Goal: Task Accomplishment & Management: Use online tool/utility

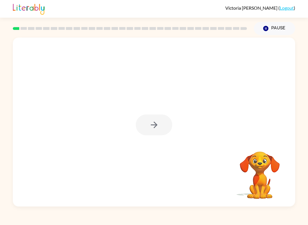
click at [147, 133] on div at bounding box center [154, 125] width 37 height 21
click at [147, 133] on button "button" at bounding box center [154, 125] width 37 height 21
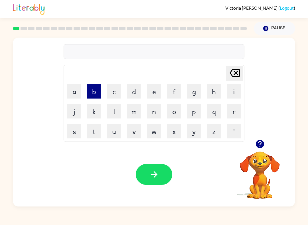
click at [100, 89] on button "b" at bounding box center [94, 91] width 14 height 14
click at [172, 112] on button "o" at bounding box center [174, 111] width 14 height 14
click at [238, 109] on button "r" at bounding box center [234, 111] width 14 height 14
click at [139, 96] on button "d" at bounding box center [134, 91] width 14 height 14
click at [149, 94] on button "e" at bounding box center [154, 91] width 14 height 14
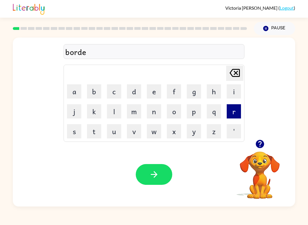
click at [230, 106] on button "r" at bounding box center [234, 111] width 14 height 14
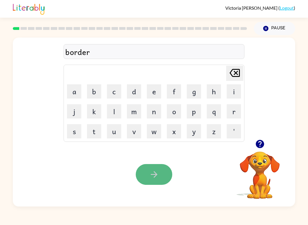
click at [164, 173] on button "button" at bounding box center [154, 174] width 37 height 21
click at [162, 180] on button "button" at bounding box center [154, 174] width 37 height 21
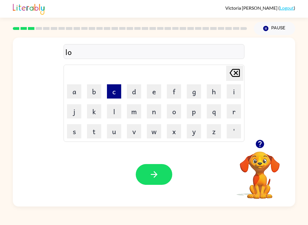
click at [112, 96] on button "c" at bounding box center [114, 91] width 14 height 14
click at [95, 115] on button "k" at bounding box center [94, 111] width 14 height 14
click at [230, 73] on icon at bounding box center [235, 73] width 10 height 8
click at [115, 94] on button "c" at bounding box center [114, 91] width 14 height 14
click at [95, 115] on button "k" at bounding box center [94, 111] width 14 height 14
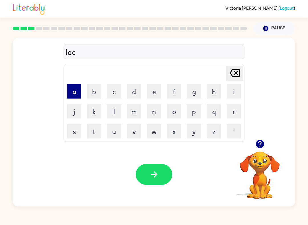
click at [74, 89] on button "a" at bounding box center [74, 91] width 14 height 14
click at [97, 131] on button "t" at bounding box center [94, 131] width 14 height 14
click at [160, 92] on button "e" at bounding box center [154, 91] width 14 height 14
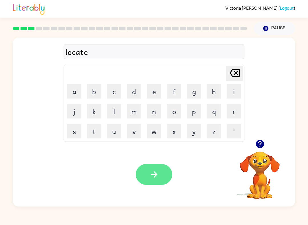
click at [150, 172] on icon "button" at bounding box center [154, 175] width 10 height 10
click at [161, 177] on button "button" at bounding box center [154, 174] width 37 height 21
click at [159, 180] on button "button" at bounding box center [154, 174] width 37 height 21
click at [158, 182] on button "button" at bounding box center [154, 174] width 37 height 21
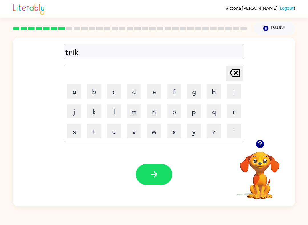
click at [259, 146] on icon "button" at bounding box center [260, 144] width 8 height 8
click at [158, 181] on button "button" at bounding box center [154, 174] width 37 height 21
click at [144, 166] on button "button" at bounding box center [154, 174] width 37 height 21
click at [115, 106] on button "l" at bounding box center [114, 111] width 14 height 14
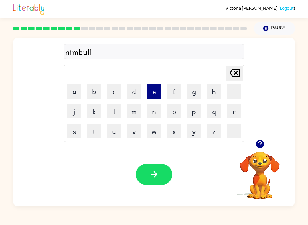
click at [153, 91] on button "e" at bounding box center [154, 91] width 14 height 14
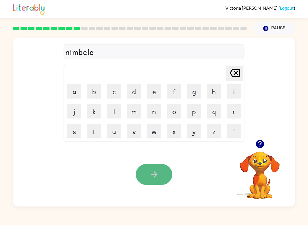
click at [154, 168] on button "button" at bounding box center [154, 174] width 37 height 21
click at [160, 170] on button "button" at bounding box center [154, 174] width 37 height 21
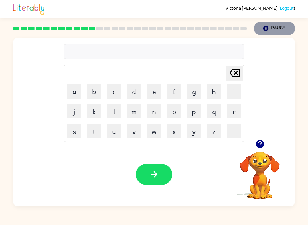
click at [270, 31] on button "Pause Pause" at bounding box center [274, 28] width 41 height 13
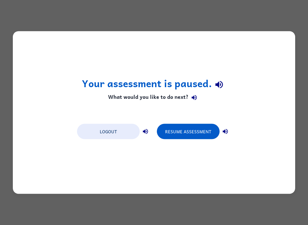
click at [209, 0] on html "Your assessment is paused. What would you like to do next? Logout Resume Assess…" at bounding box center [154, 0] width 308 height 0
click at [209, 84] on h1 "Your assessment is paused." at bounding box center [154, 84] width 145 height 15
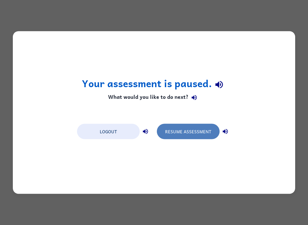
click at [164, 134] on button "Resume Assessment" at bounding box center [188, 131] width 63 height 15
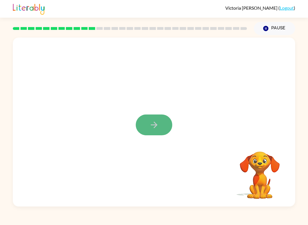
click at [156, 124] on icon "button" at bounding box center [154, 125] width 10 height 10
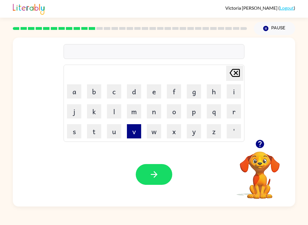
click at [130, 133] on button "v" at bounding box center [134, 131] width 14 height 14
click at [177, 107] on button "o" at bounding box center [174, 111] width 14 height 14
click at [99, 129] on button "t" at bounding box center [94, 131] width 14 height 14
click at [151, 91] on button "e" at bounding box center [154, 91] width 14 height 14
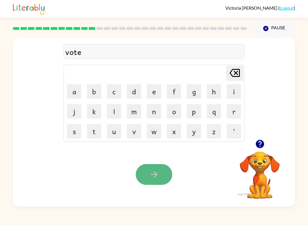
click at [156, 170] on button "button" at bounding box center [154, 174] width 37 height 21
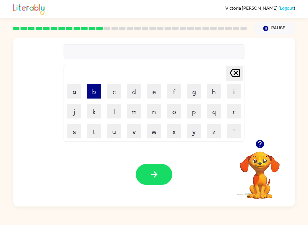
click at [100, 89] on button "b" at bounding box center [94, 91] width 14 height 14
click at [154, 174] on icon "button" at bounding box center [154, 175] width 10 height 10
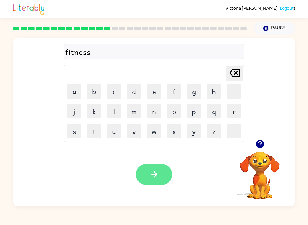
click at [163, 177] on button "button" at bounding box center [154, 174] width 37 height 21
click at [146, 184] on button "button" at bounding box center [154, 174] width 37 height 21
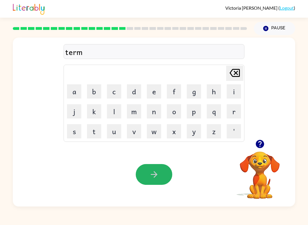
click at [145, 184] on button "button" at bounding box center [154, 174] width 37 height 21
click at [153, 178] on icon "button" at bounding box center [154, 175] width 10 height 10
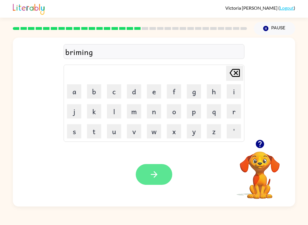
click at [153, 178] on icon "button" at bounding box center [154, 175] width 10 height 10
click at [153, 179] on icon "button" at bounding box center [154, 175] width 10 height 10
click at [146, 176] on button "button" at bounding box center [154, 174] width 37 height 21
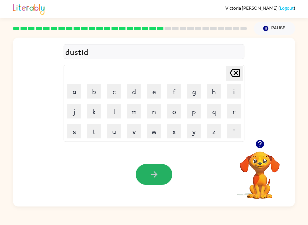
click at [141, 179] on button "button" at bounding box center [154, 174] width 37 height 21
click at [141, 178] on button "button" at bounding box center [154, 174] width 37 height 21
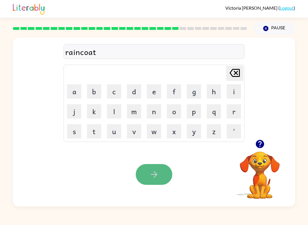
click at [150, 173] on icon "button" at bounding box center [154, 175] width 10 height 10
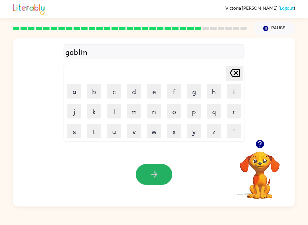
click at [150, 173] on icon "button" at bounding box center [154, 175] width 10 height 10
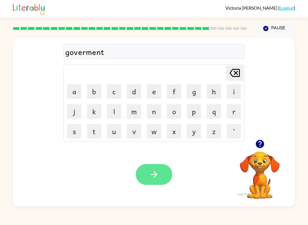
click at [150, 174] on icon "button" at bounding box center [154, 175] width 10 height 10
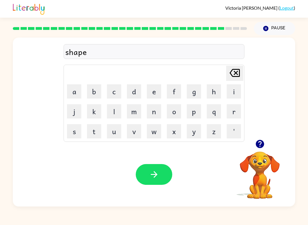
click at [150, 174] on icon "button" at bounding box center [154, 175] width 10 height 10
click at [150, 175] on icon "button" at bounding box center [154, 175] width 10 height 10
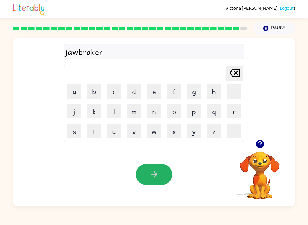
click at [149, 175] on icon "button" at bounding box center [154, 175] width 10 height 10
